Goal: Check status: Check status

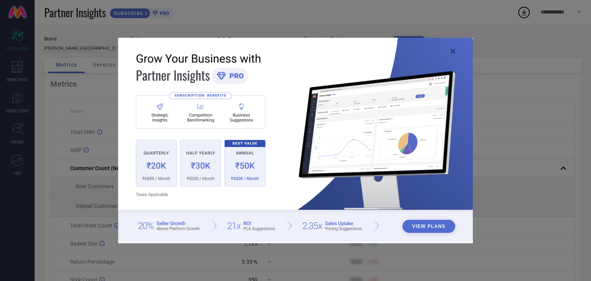
click at [454, 51] on icon at bounding box center [452, 51] width 5 height 5
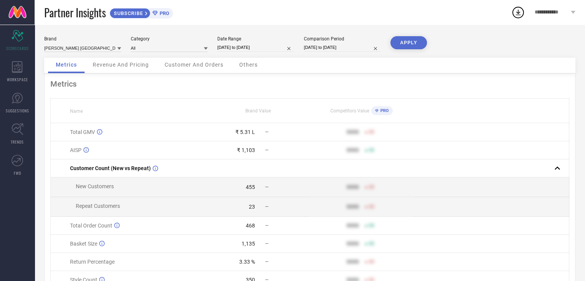
select select "6"
select select "2024"
select select "7"
select select "2024"
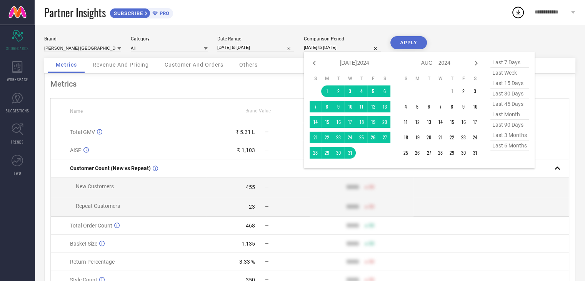
click at [314, 48] on input "[DATE] to [DATE]" at bounding box center [342, 47] width 77 height 8
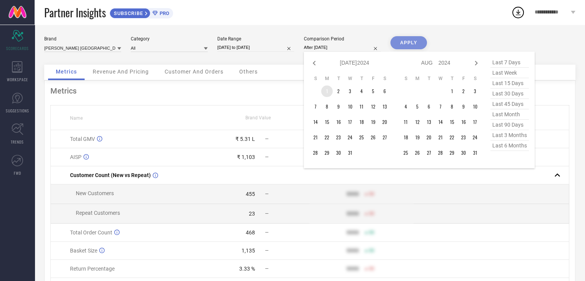
click at [326, 88] on td "1" at bounding box center [327, 91] width 12 height 12
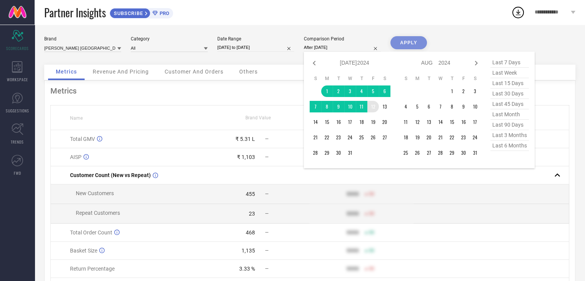
type input "[DATE] to [DATE]"
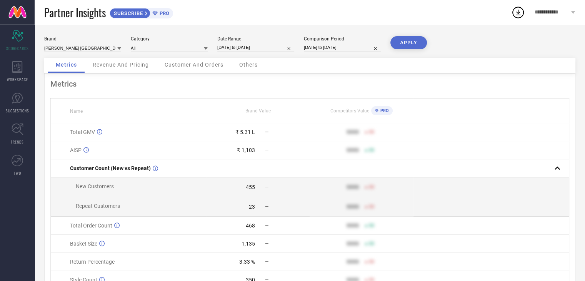
click at [409, 47] on button "APPLY" at bounding box center [408, 42] width 37 height 13
select select "7"
select select "2025"
select select "8"
select select "2025"
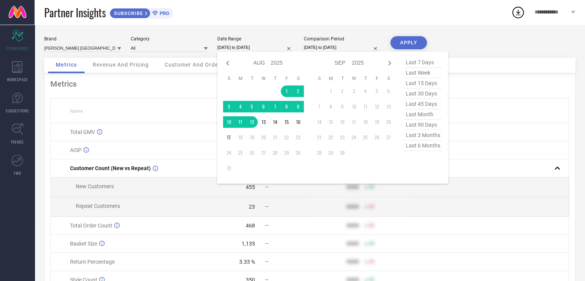
click at [227, 45] on input "[DATE] to [DATE]" at bounding box center [255, 47] width 77 height 8
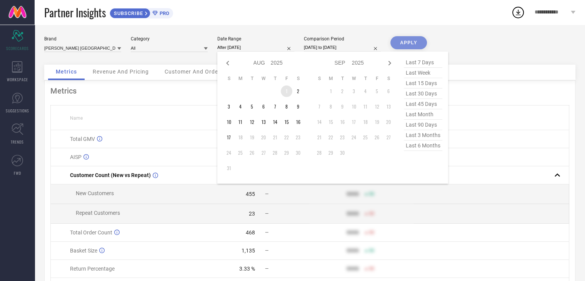
click at [288, 90] on td "1" at bounding box center [287, 91] width 12 height 12
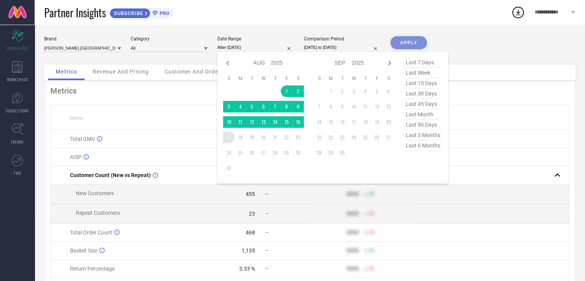
type input "[DATE] to [DATE]"
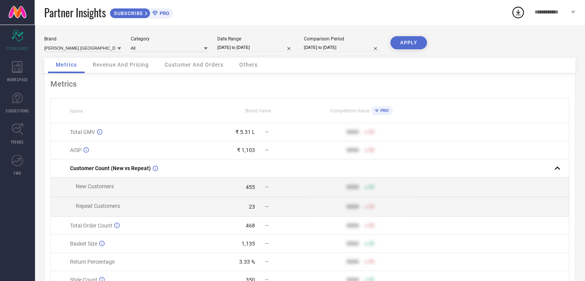
click at [401, 42] on button "APPLY" at bounding box center [408, 42] width 37 height 13
